Goal: Information Seeking & Learning: Learn about a topic

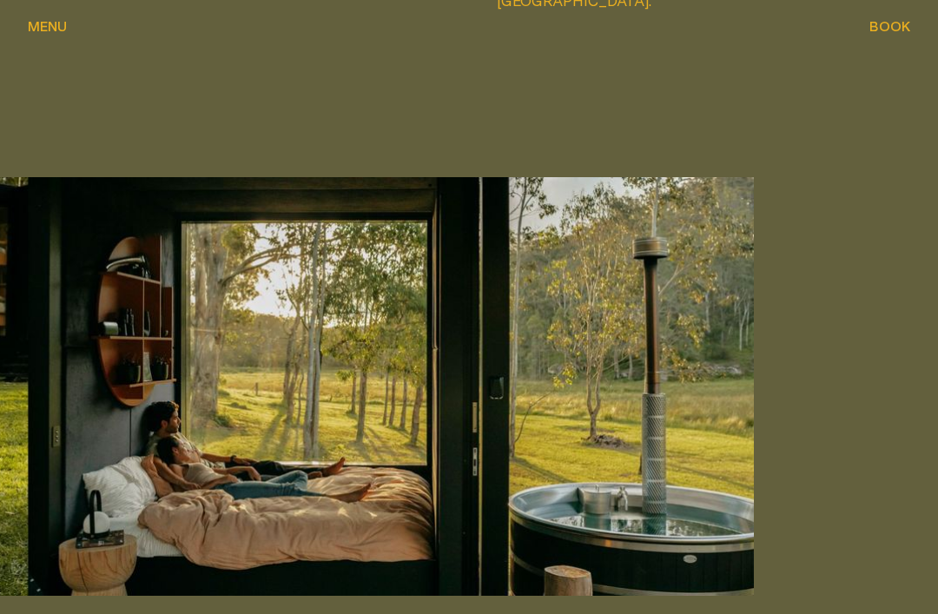
scroll to position [3847, 0]
click at [57, 36] on button "Menu Menu" at bounding box center [47, 27] width 39 height 21
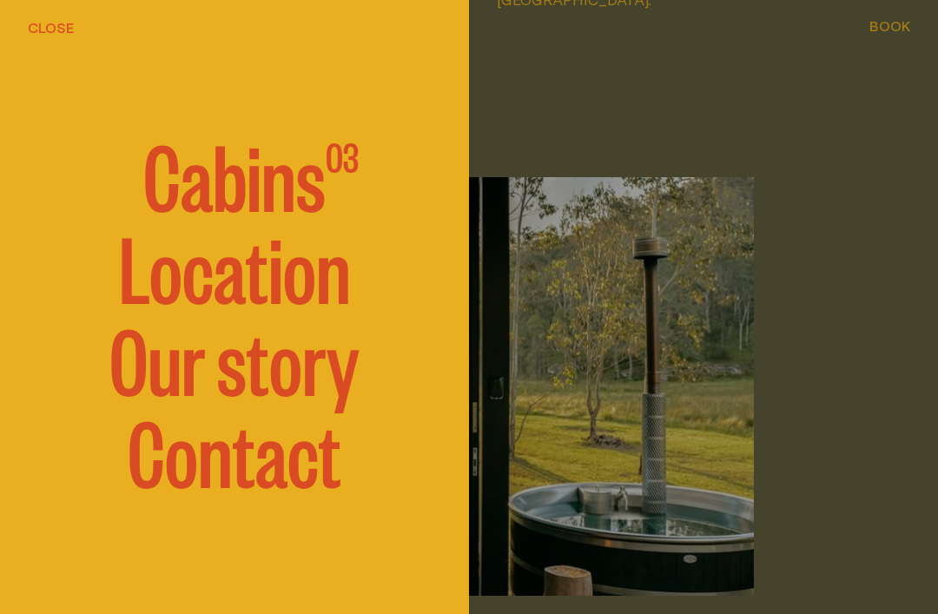
click at [260, 174] on span "Cabins" at bounding box center [234, 173] width 182 height 87
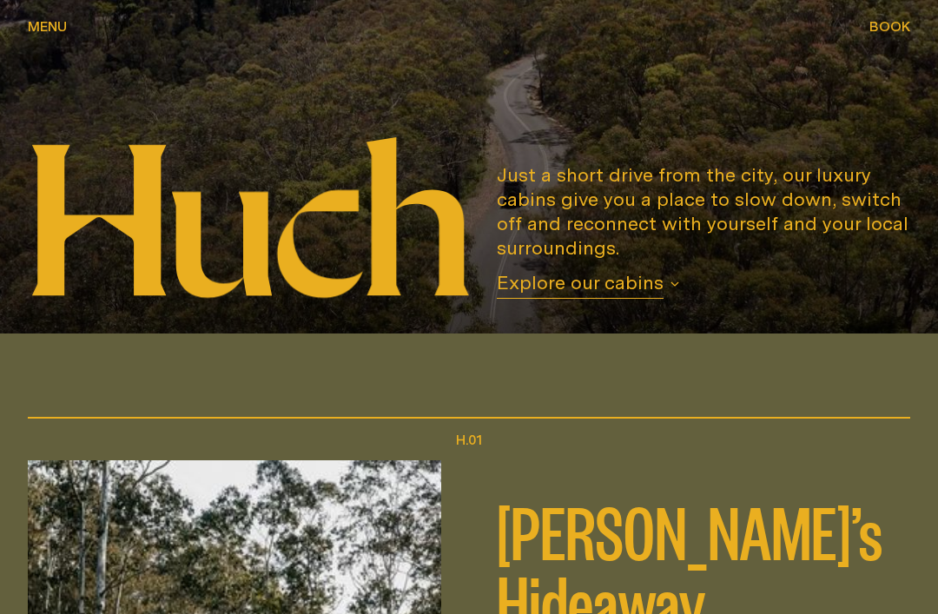
click at [651, 299] on span "Explore our cabins" at bounding box center [580, 285] width 167 height 29
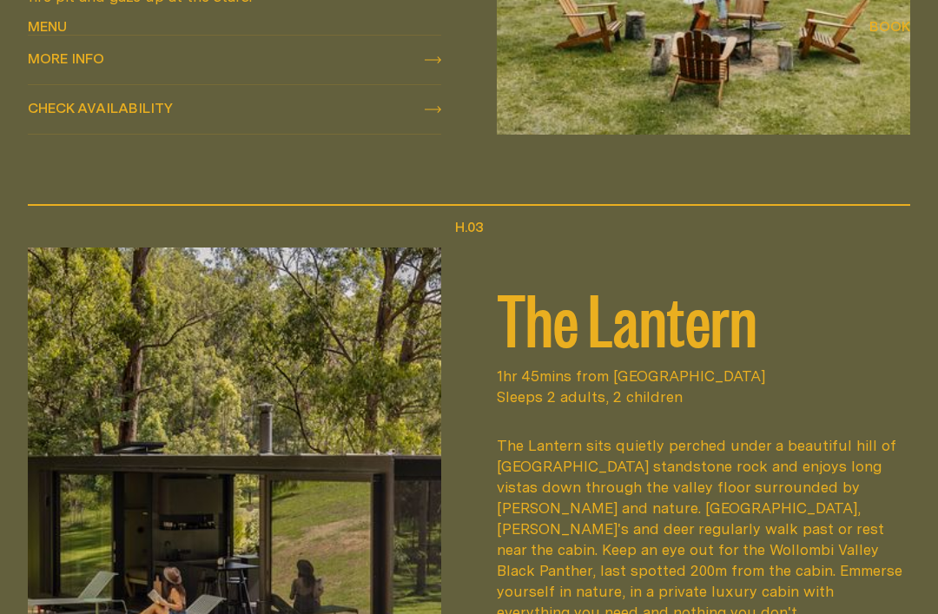
scroll to position [1659, 0]
click at [347, 515] on img at bounding box center [234, 498] width 413 height 503
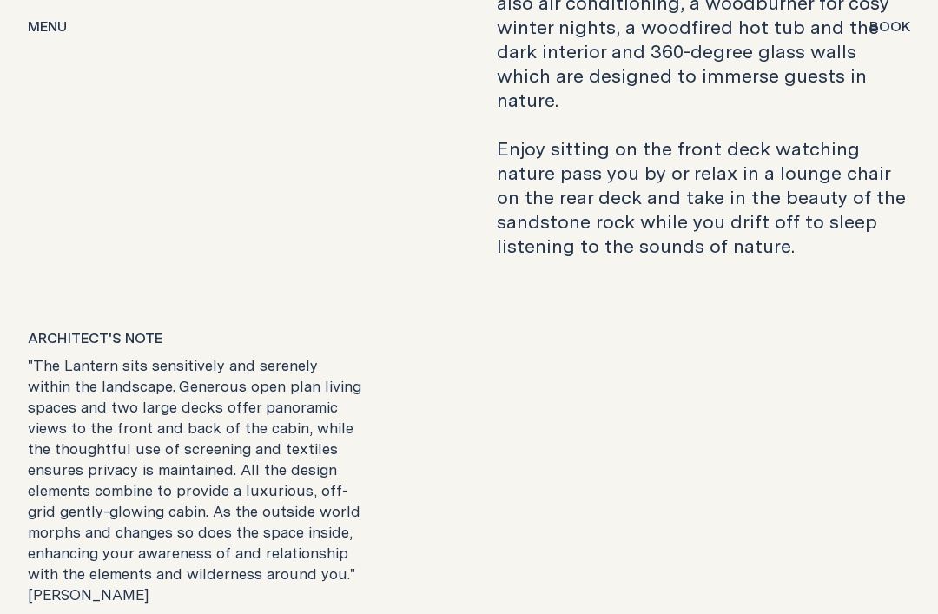
scroll to position [2767, 0]
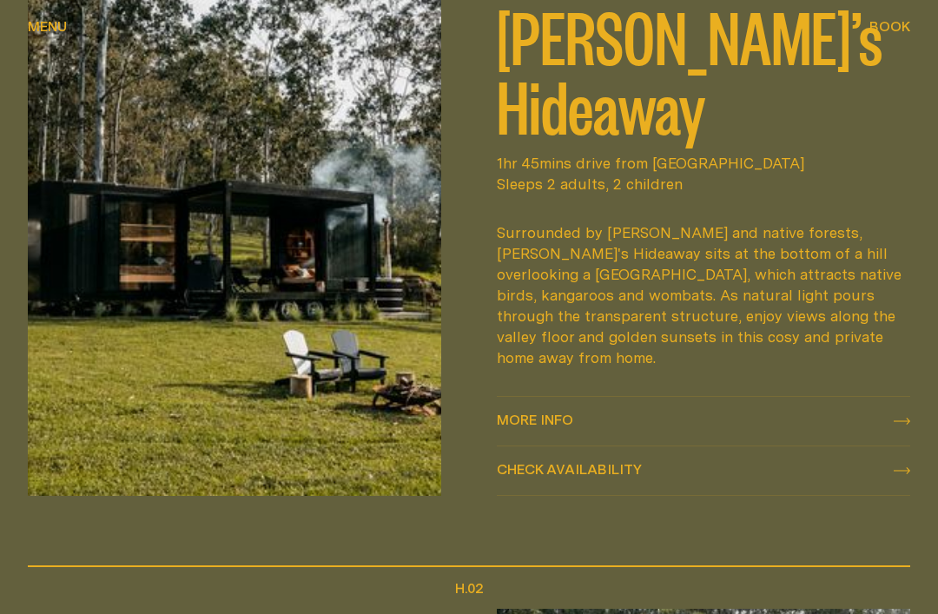
scroll to position [744, 0]
click at [302, 246] on img at bounding box center [234, 231] width 413 height 530
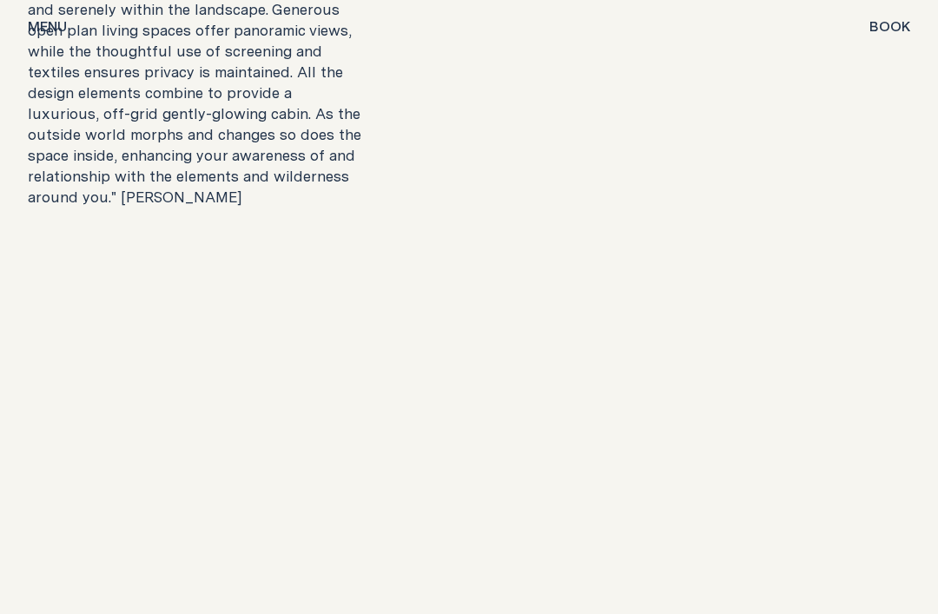
scroll to position [2932, 0]
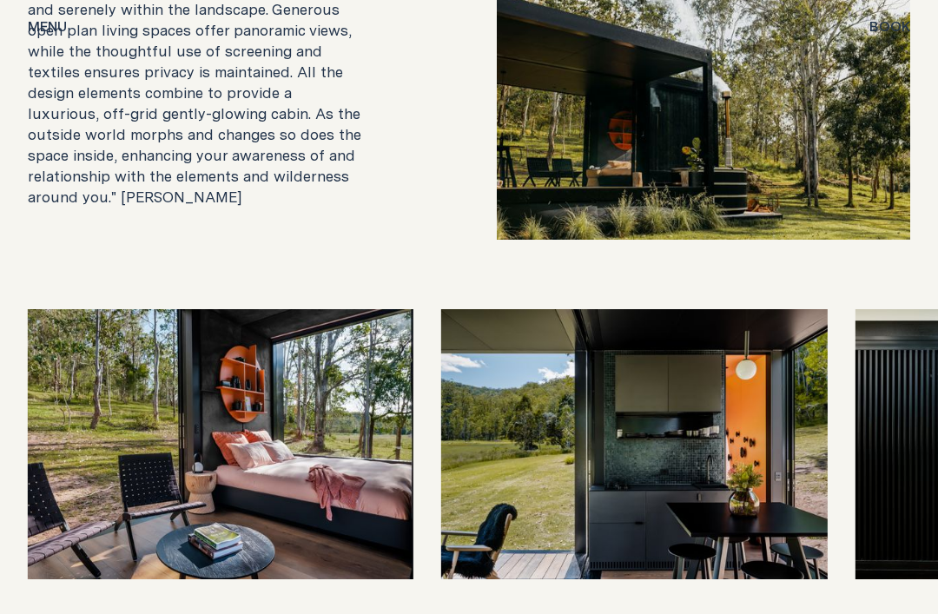
click at [670, 390] on img at bounding box center [633, 444] width 385 height 270
click at [681, 400] on img at bounding box center [633, 444] width 385 height 270
click at [639, 424] on img at bounding box center [633, 444] width 385 height 270
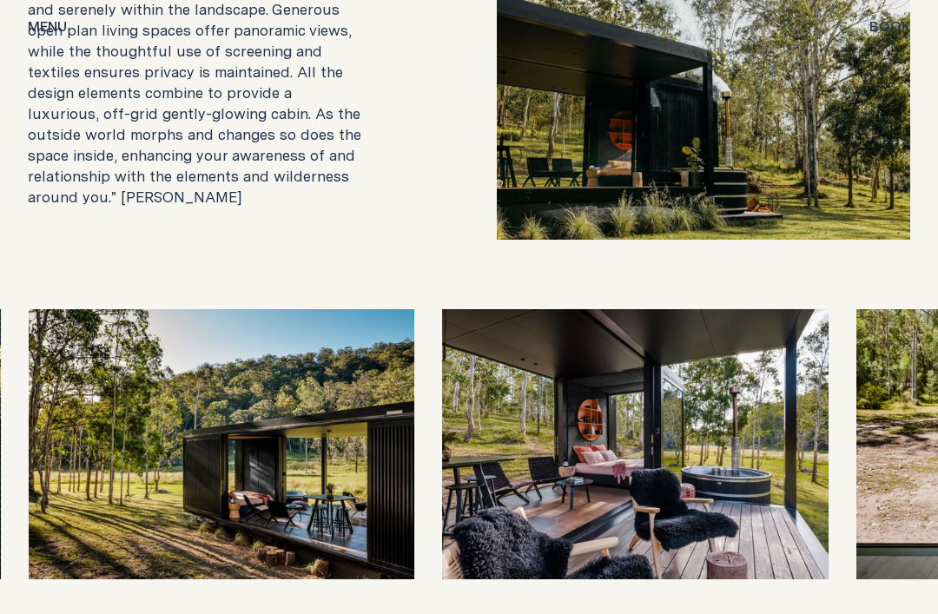
click at [330, 462] on img at bounding box center [221, 444] width 385 height 270
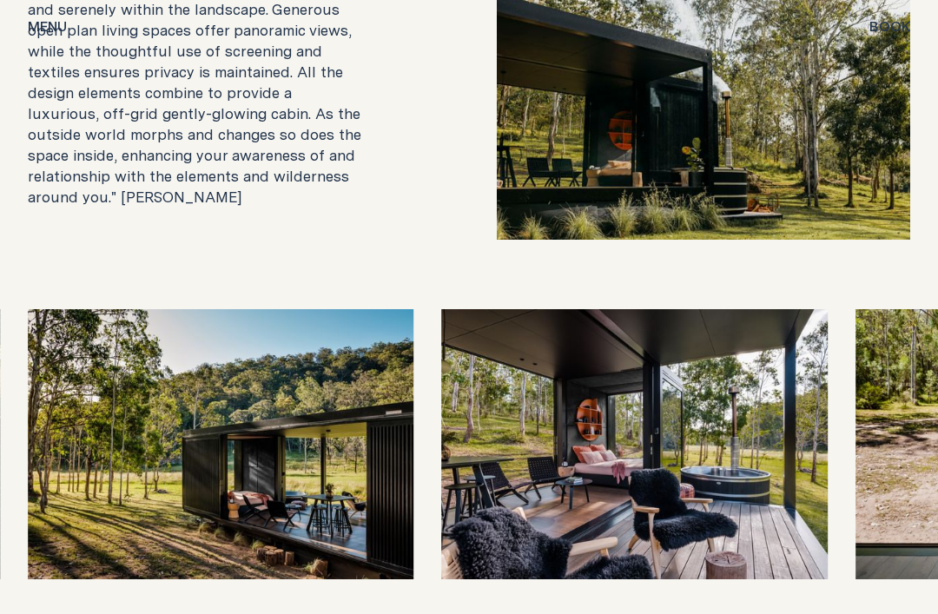
click at [342, 448] on img at bounding box center [220, 444] width 385 height 270
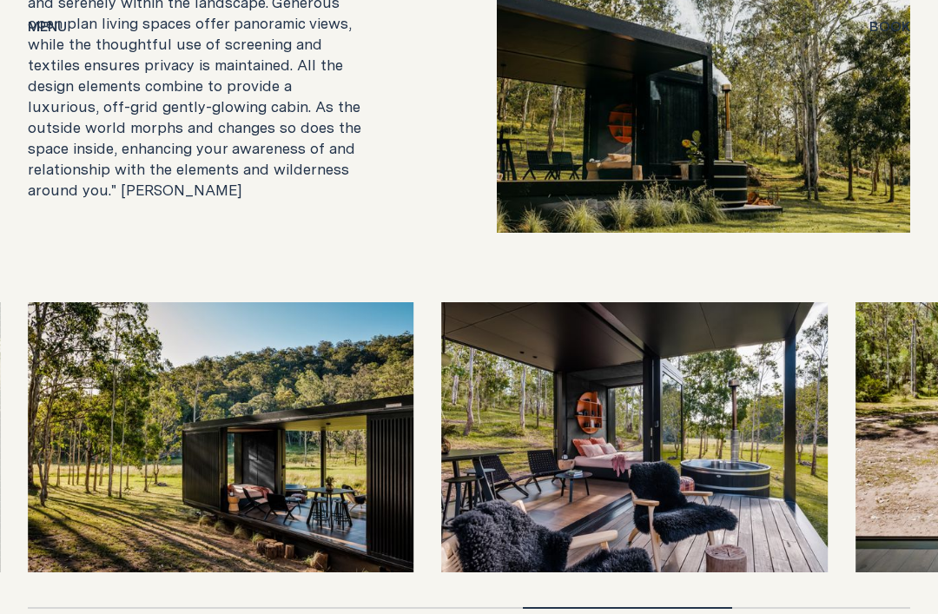
scroll to position [2941, 0]
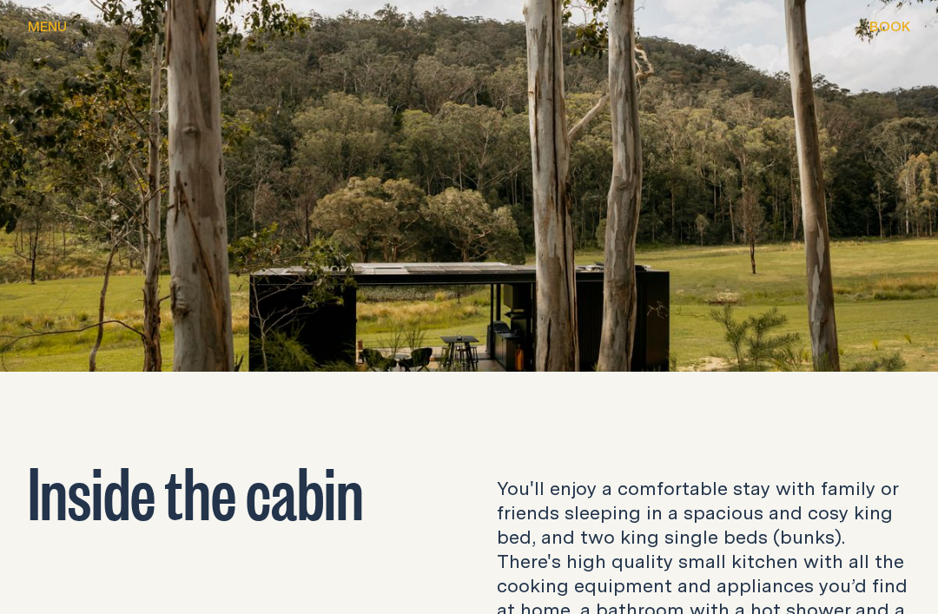
scroll to position [1947, 0]
